Goal: Task Accomplishment & Management: Use online tool/utility

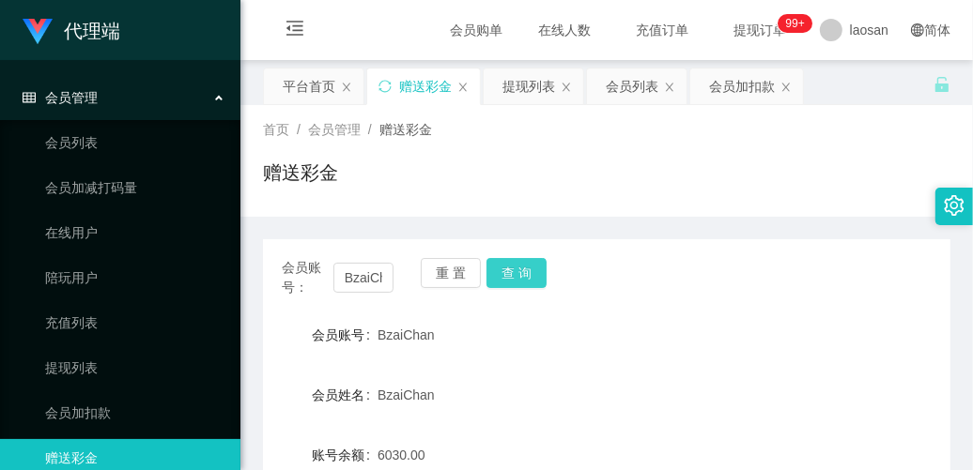
click at [510, 269] on button "查 询" at bounding box center [516, 273] width 60 height 30
click at [535, 96] on div "提现列表" at bounding box center [528, 87] width 53 height 36
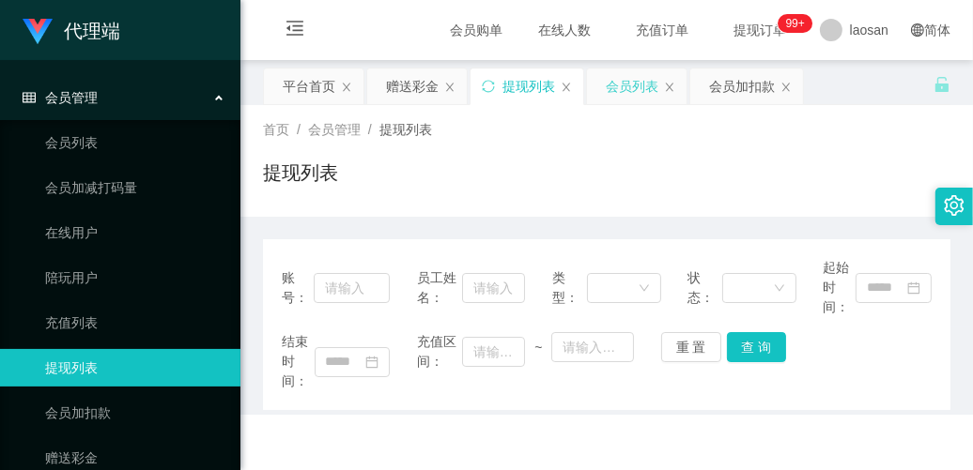
click at [631, 90] on div "会员列表" at bounding box center [631, 87] width 53 height 36
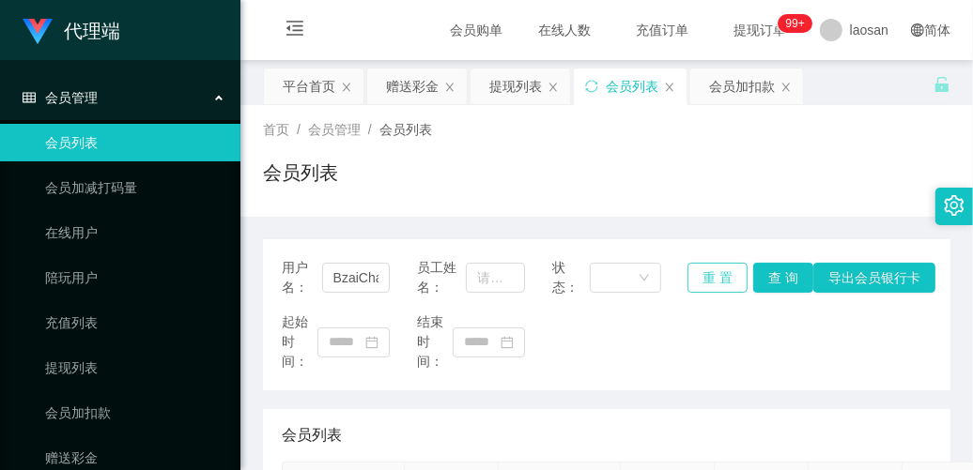
click at [719, 284] on button "重 置" at bounding box center [717, 278] width 60 height 30
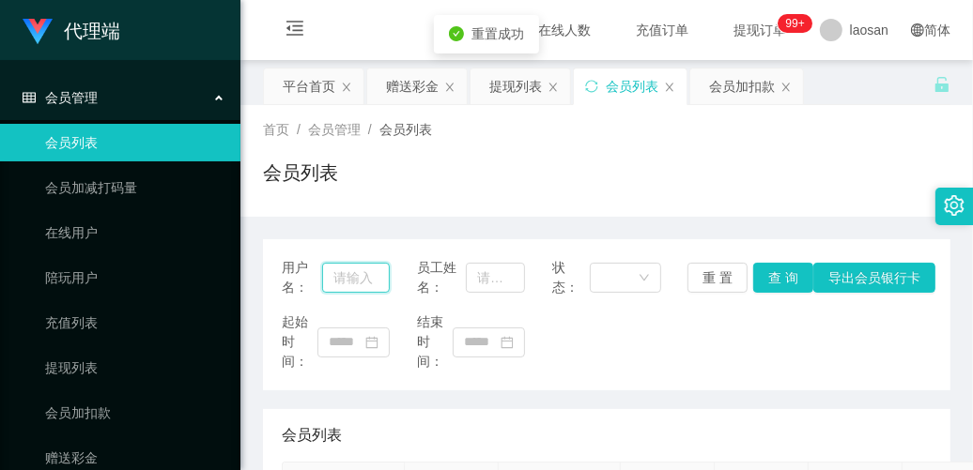
click at [367, 283] on input "text" at bounding box center [356, 278] width 69 height 30
paste input "BzaiChan"
type input "BzaiChan"
click at [775, 283] on button "查 询" at bounding box center [783, 278] width 60 height 30
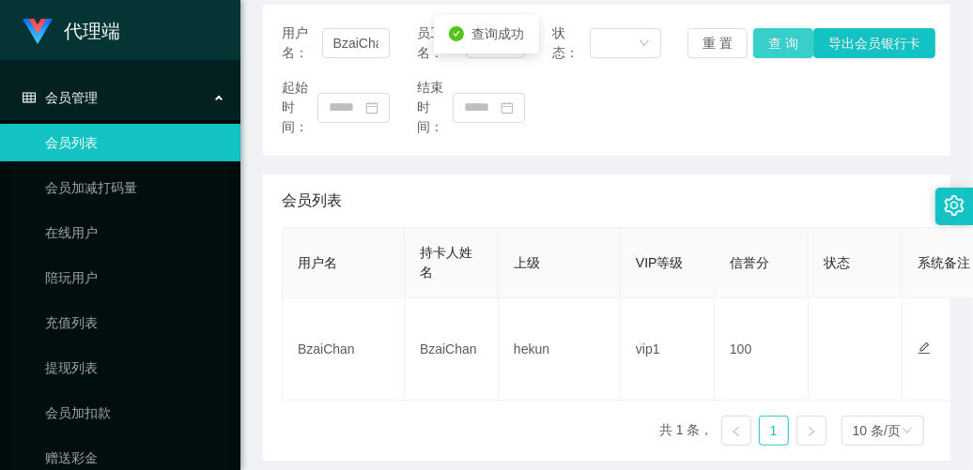
scroll to position [0, 0]
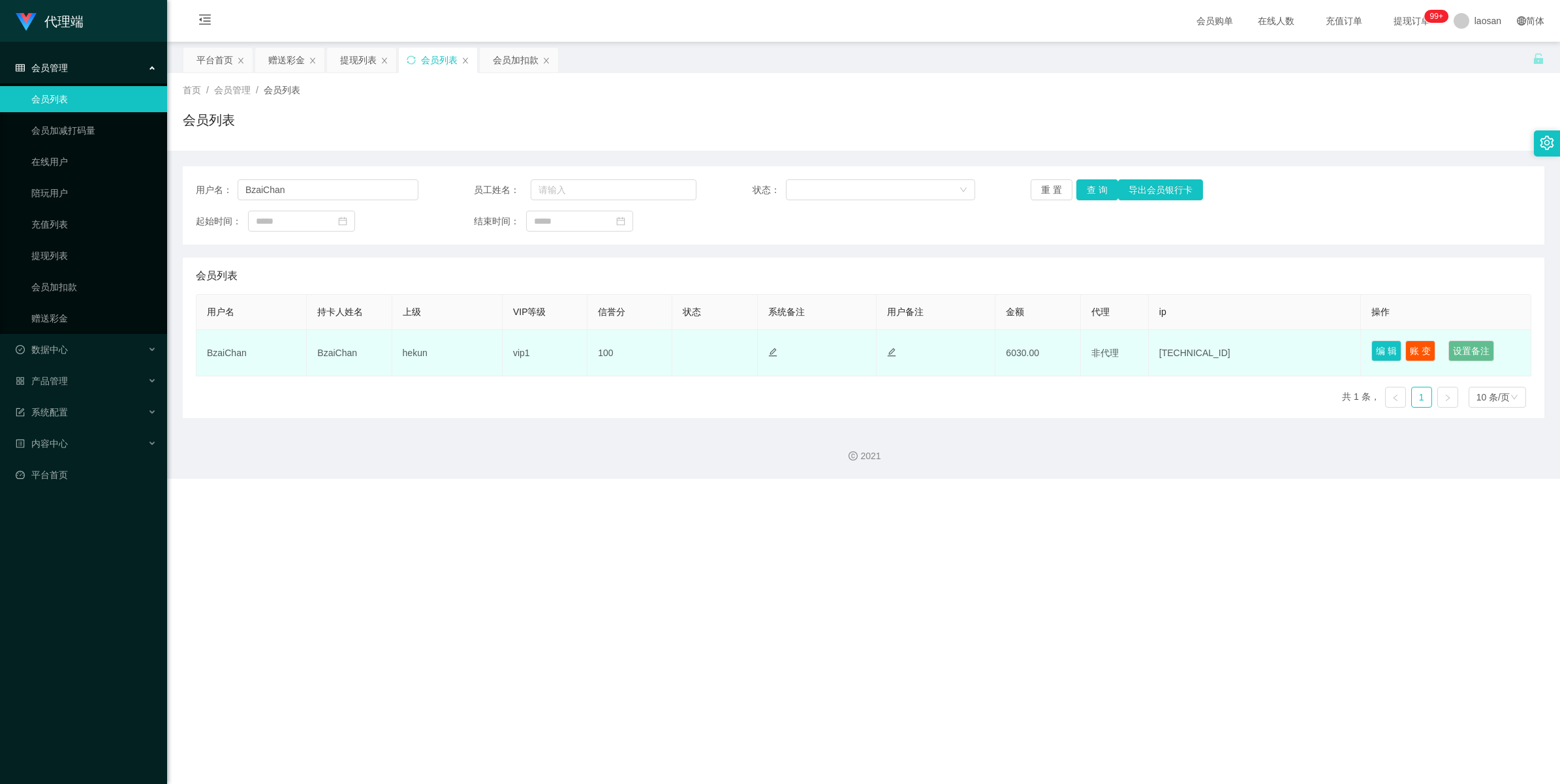
click at [676, 326] on td "6030.00" at bounding box center [1038, 353] width 85 height 47
drag, startPoint x: 1221, startPoint y: 352, endPoint x: 1186, endPoint y: 352, distance: 35.0
click at [676, 326] on td "[TECHNICAL_ID]" at bounding box center [1255, 353] width 213 height 47
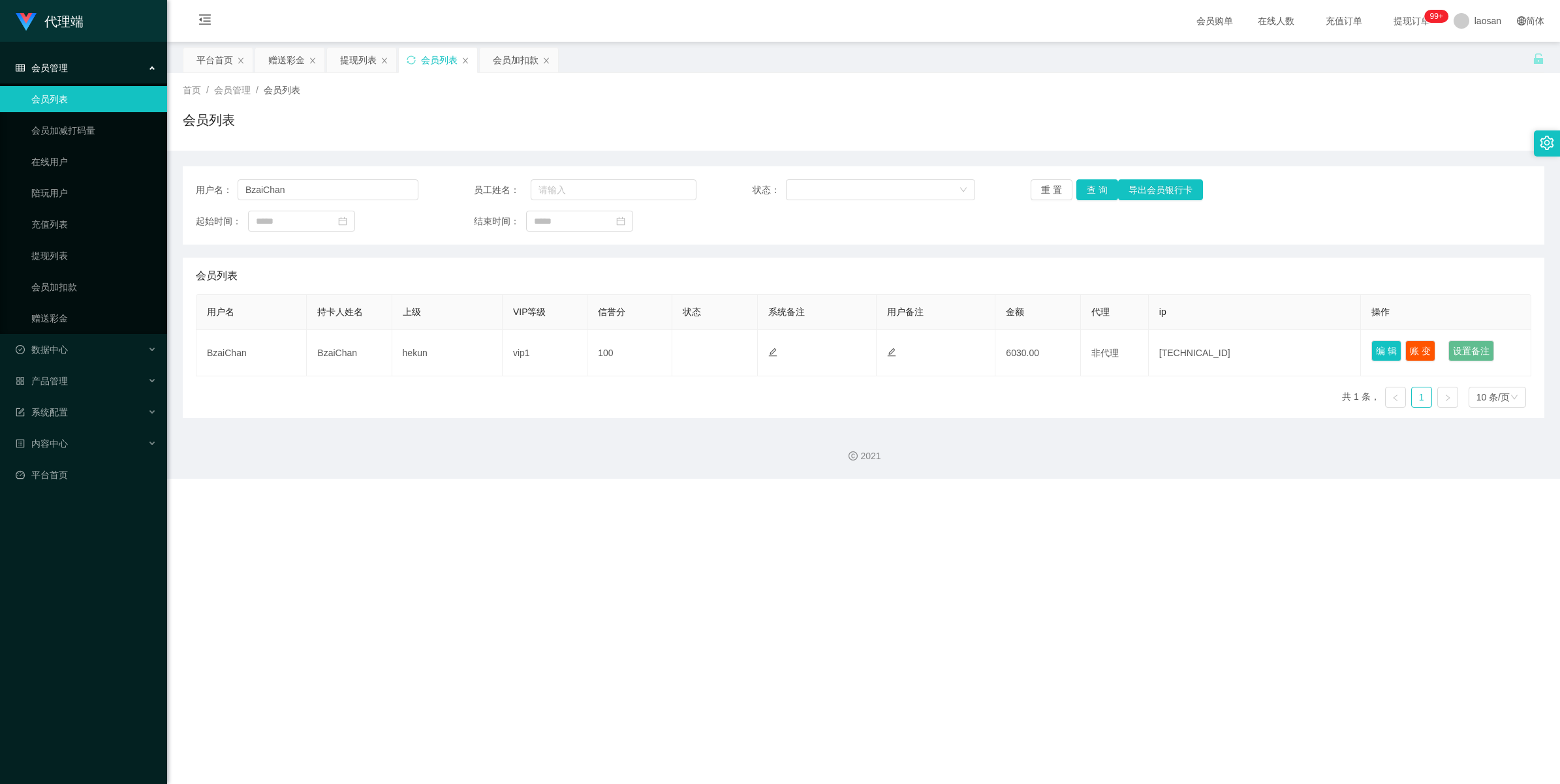
drag, startPoint x: 1186, startPoint y: 352, endPoint x: 1100, endPoint y: 536, distance: 203.1
click at [676, 326] on div "代理端 会员管理 会员列表 会员加减打码量 在线用户 陪玩用户 充值列表 提现列表 会员加扣款 赠送彩金 数据中心 产品管理 系统配置 内容中心 平台首页 保…" at bounding box center [780, 392] width 1560 height 784
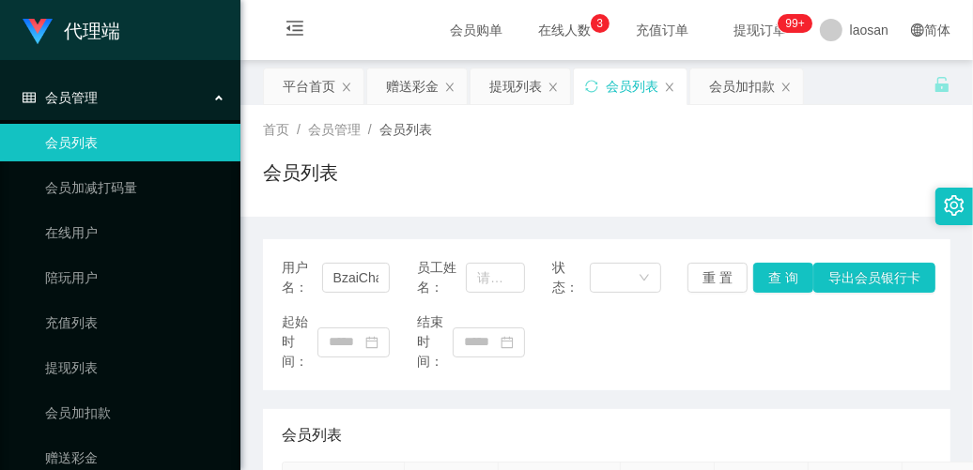
click at [533, 33] on span "在线人数 0 1 2 3 4 5 6 7 8 9 0 1 2 3 4 5 6 7 8 9 0 1 2 3 4 5 6 7 8 9" at bounding box center [563, 29] width 71 height 13
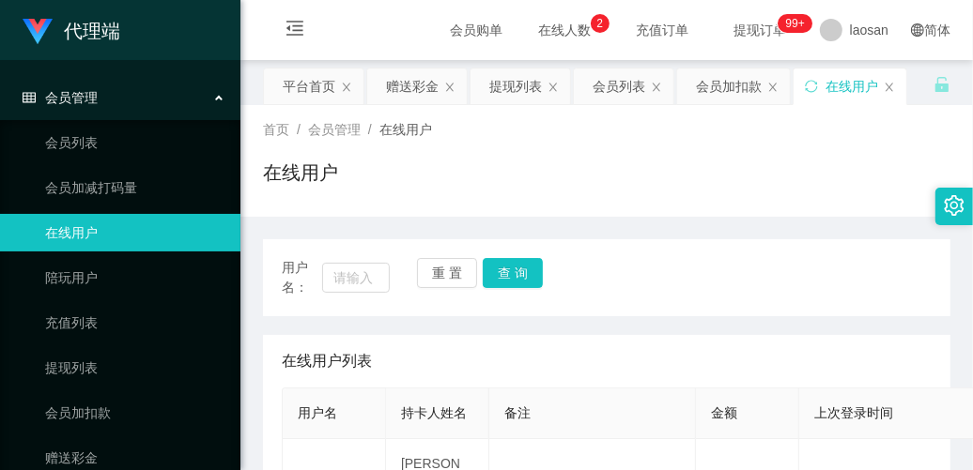
click at [541, 26] on span "在线人数 0 1 2 3 4 5 6 7 8 9 0 1 2 3 4 5 6 7 8 9 0 1 2 3 4 5 6 7 8 9" at bounding box center [563, 29] width 71 height 13
click at [397, 78] on div "赠送彩金" at bounding box center [412, 87] width 53 height 36
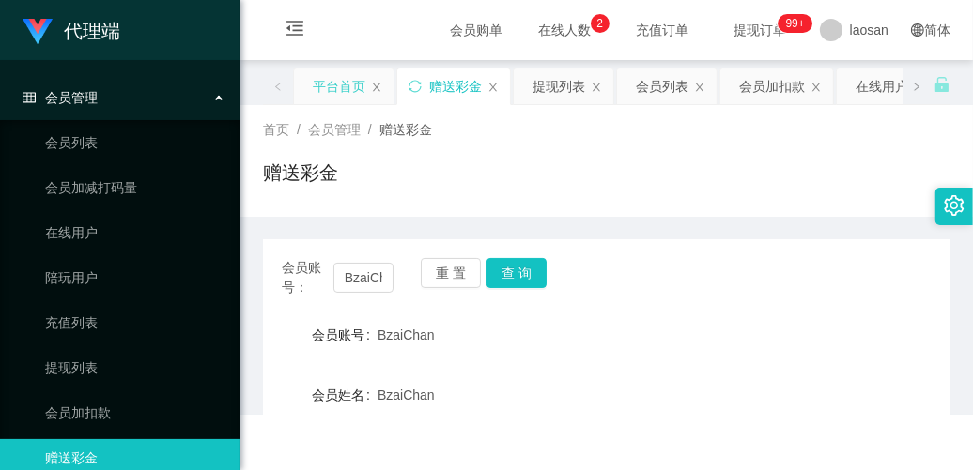
click at [331, 84] on div "平台首页" at bounding box center [339, 87] width 53 height 36
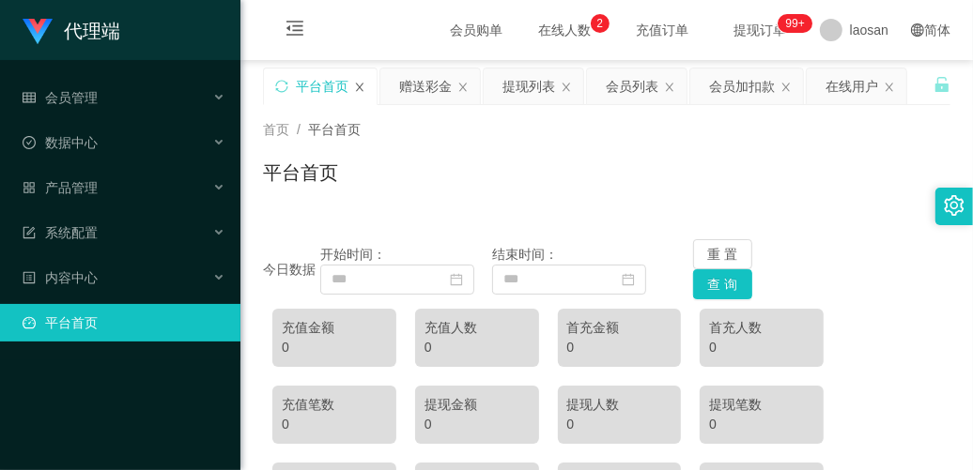
click at [357, 91] on icon "图标: close" at bounding box center [359, 87] width 11 height 11
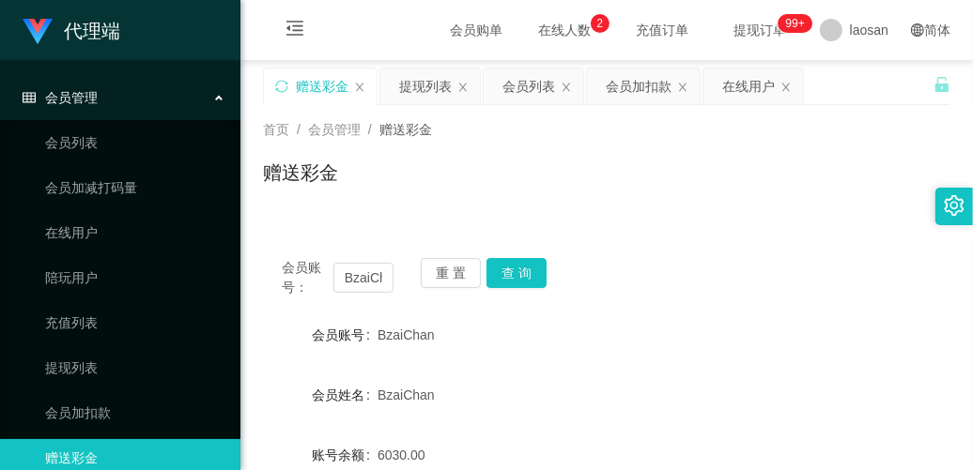
click at [723, 251] on div "会员账号： BzaiChan 重 置 查 询 会员账号 BzaiChan 会员姓名 [PERSON_NAME] 账号余额 6030.00 操作类型 彩金加款 …" at bounding box center [606, 467] width 687 height 456
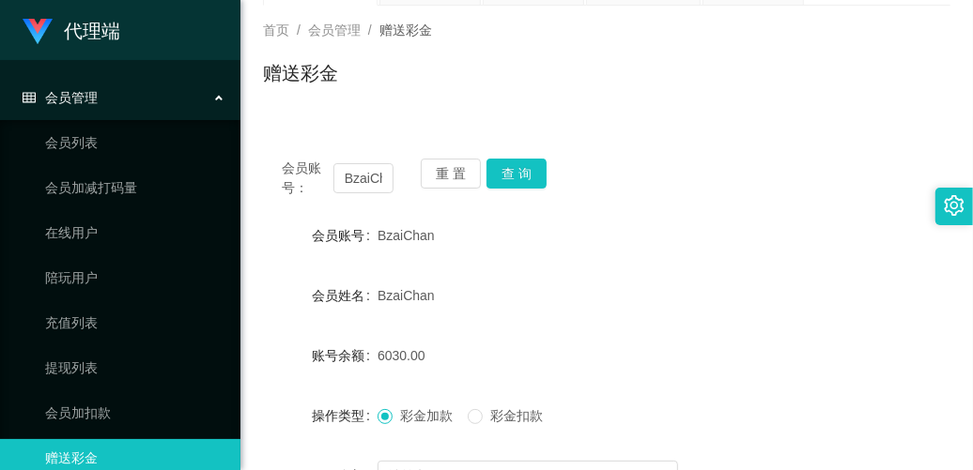
scroll to position [235, 0]
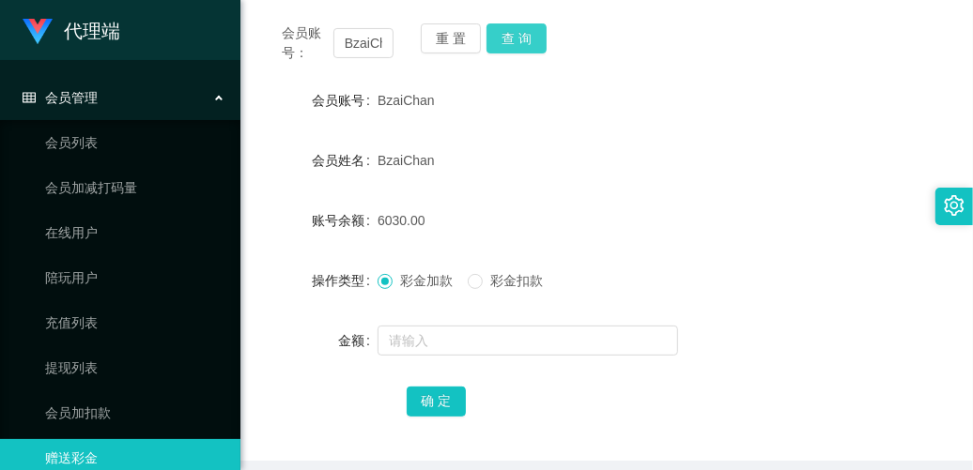
click at [517, 39] on button "查 询" at bounding box center [516, 38] width 60 height 30
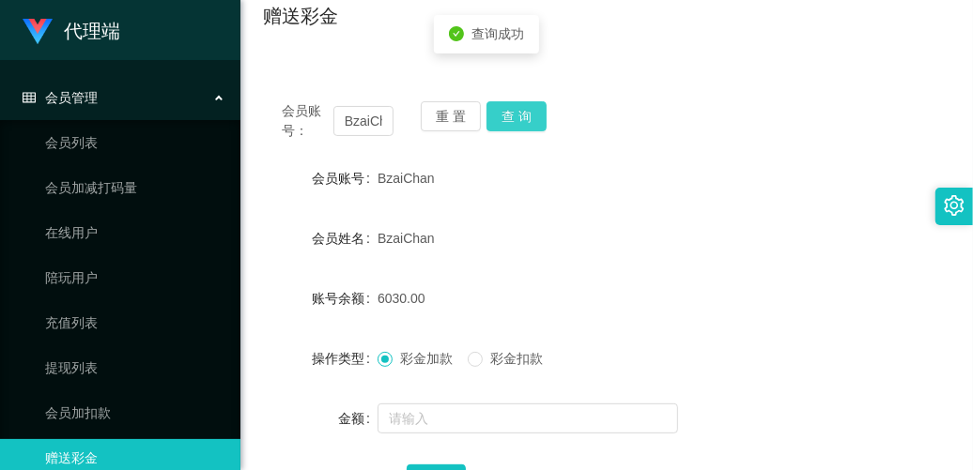
scroll to position [117, 0]
